Goal: Task Accomplishment & Management: Use online tool/utility

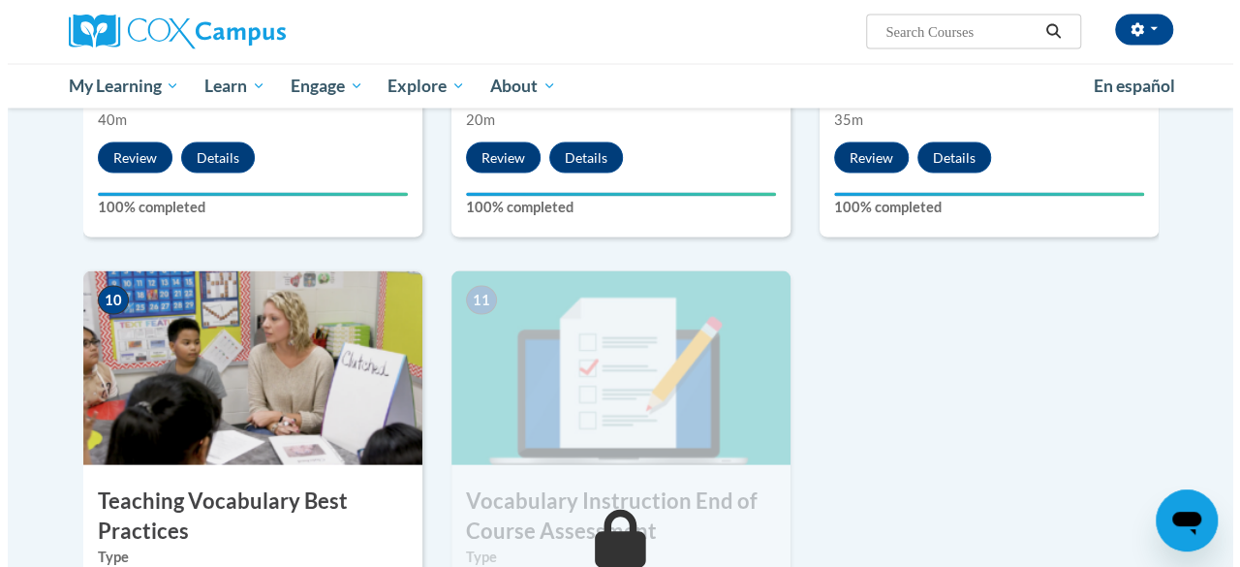
scroll to position [2033, 0]
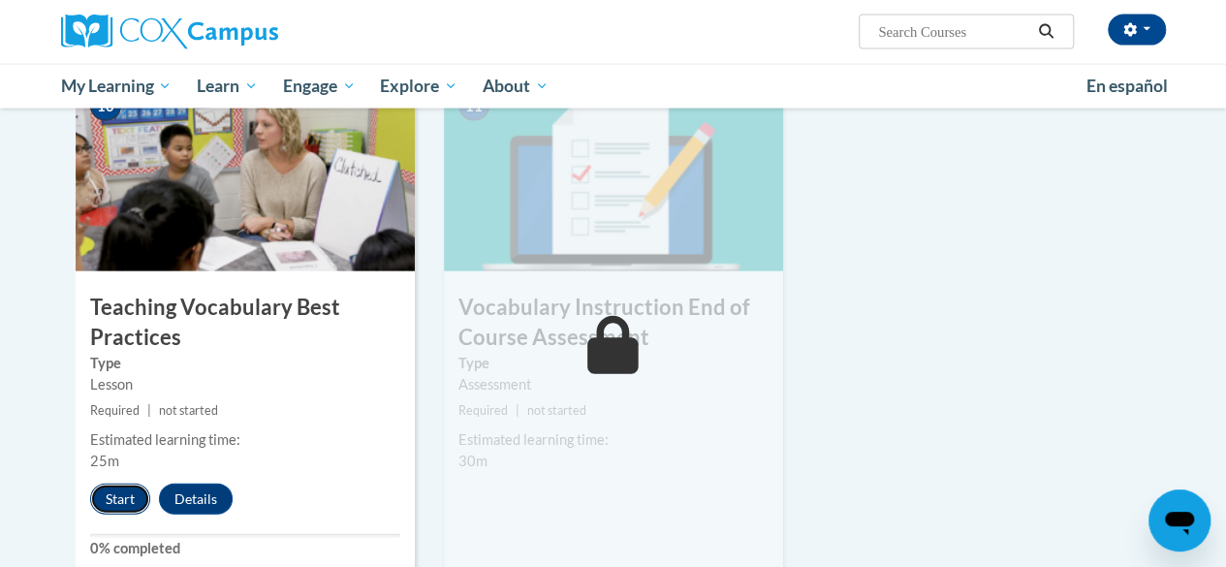
click at [124, 491] on button "Start" at bounding box center [120, 498] width 60 height 31
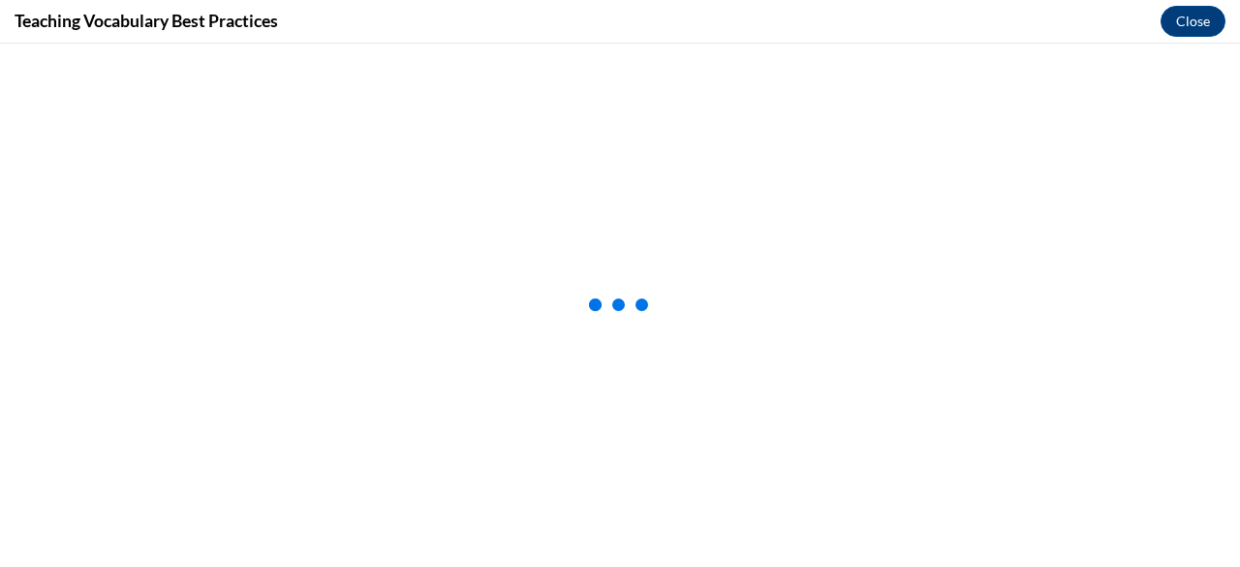
scroll to position [0, 0]
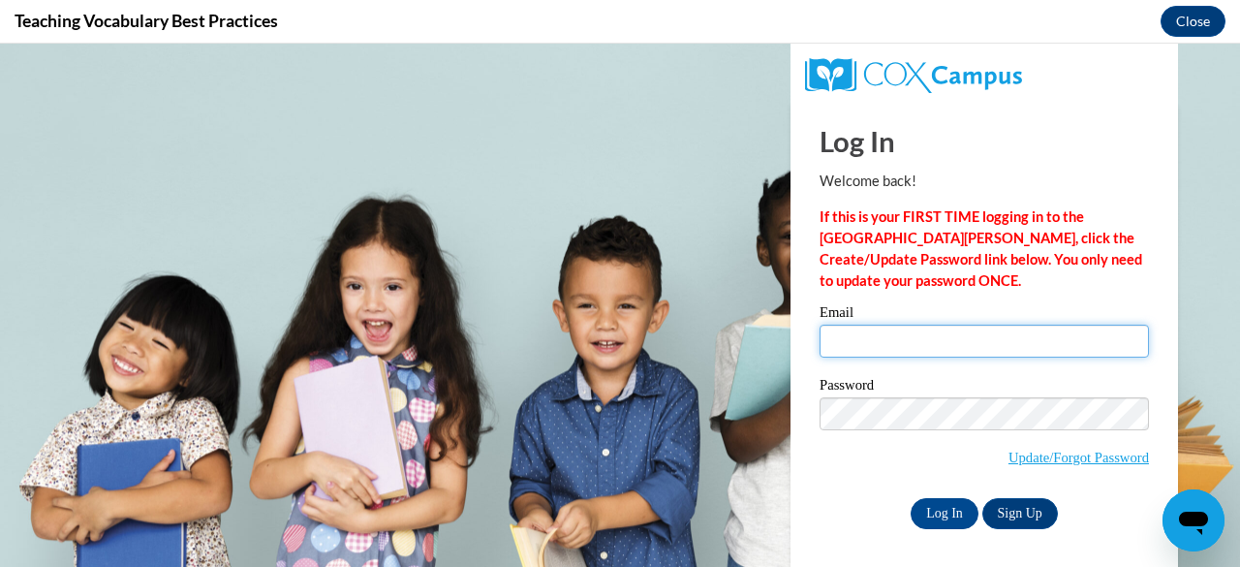
click at [862, 342] on input "Email" at bounding box center [984, 341] width 329 height 33
type input "dewittk@w-csd.org"
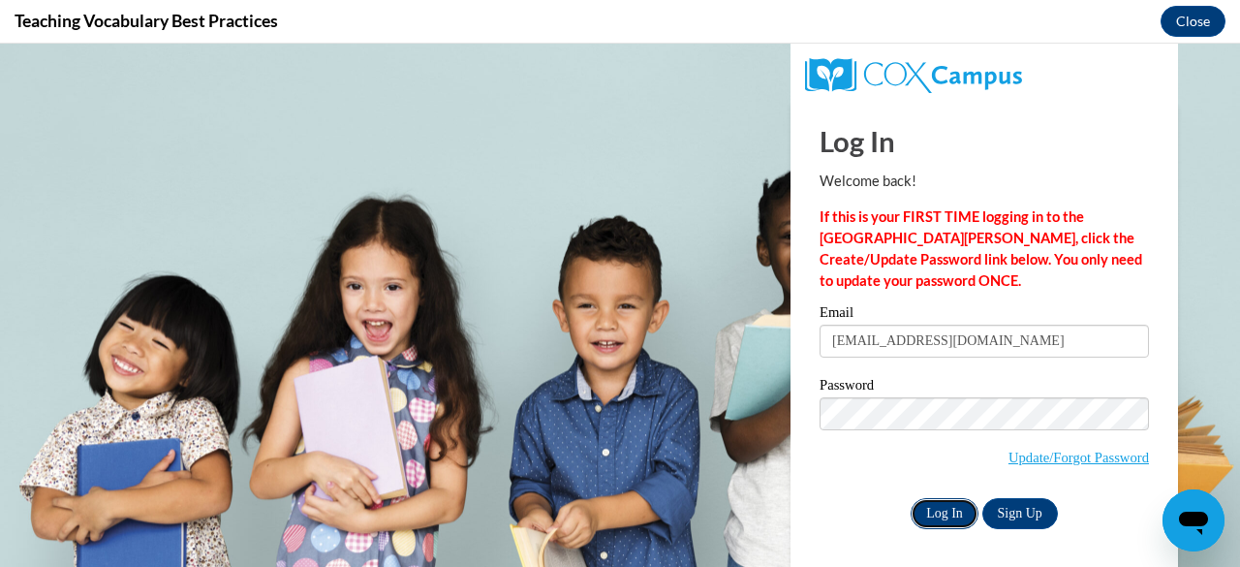
click at [936, 515] on input "Log In" at bounding box center [945, 513] width 68 height 31
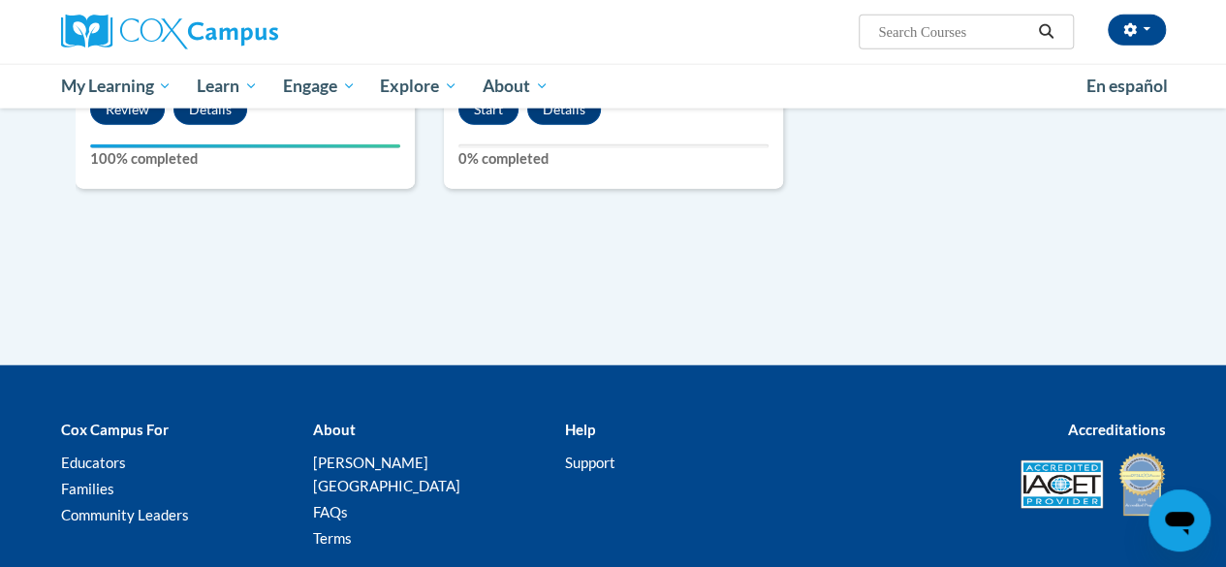
scroll to position [2229, 0]
